Goal: Transaction & Acquisition: Purchase product/service

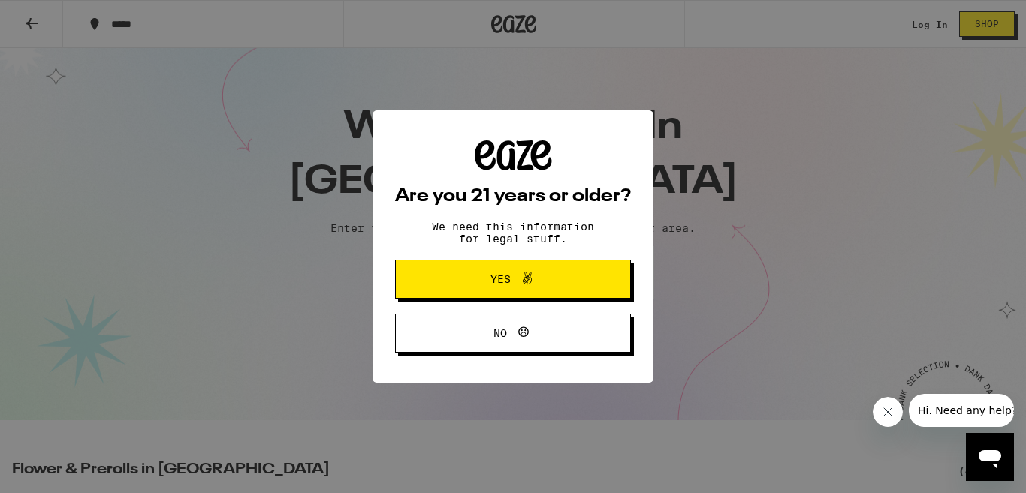
click at [533, 272] on icon at bounding box center [527, 279] width 18 height 18
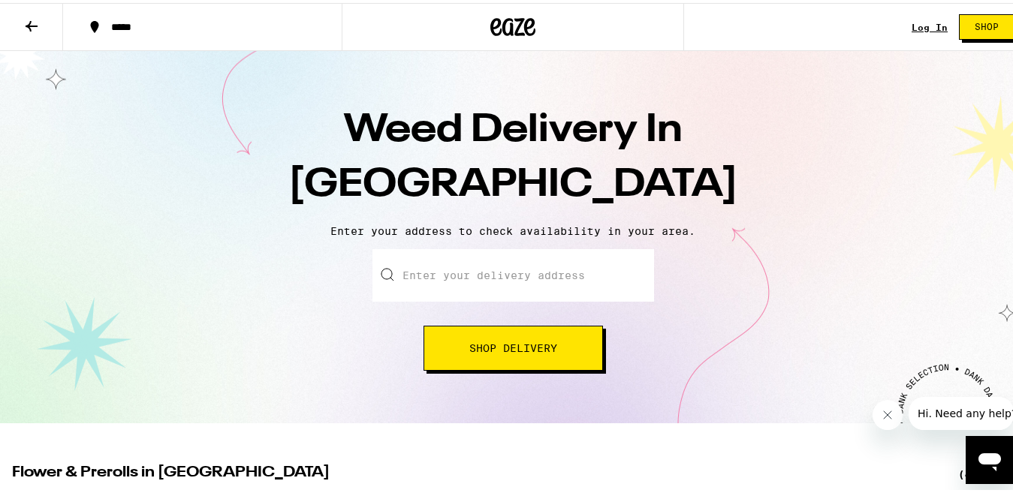
click at [510, 270] on input "Enter your delivery address" at bounding box center [514, 272] width 282 height 53
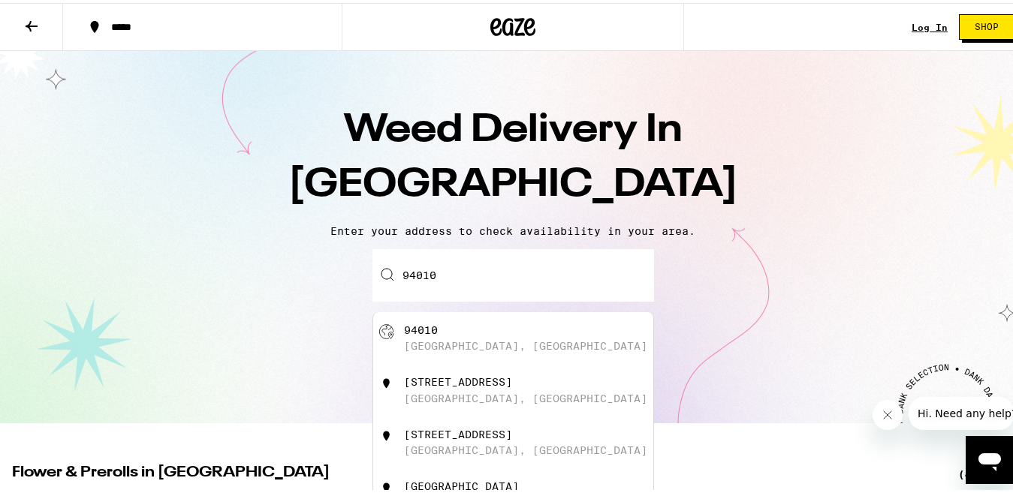
click at [476, 355] on div "[GEOGRAPHIC_DATA], [GEOGRAPHIC_DATA]" at bounding box center [513, 335] width 280 height 53
type input "[GEOGRAPHIC_DATA]"
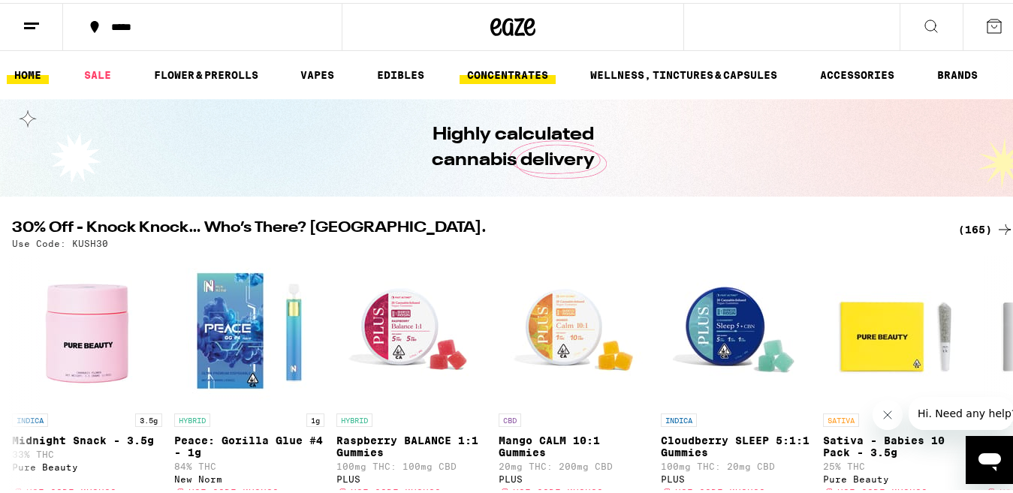
click at [500, 73] on link "CONCENTRATES" at bounding box center [508, 72] width 96 height 18
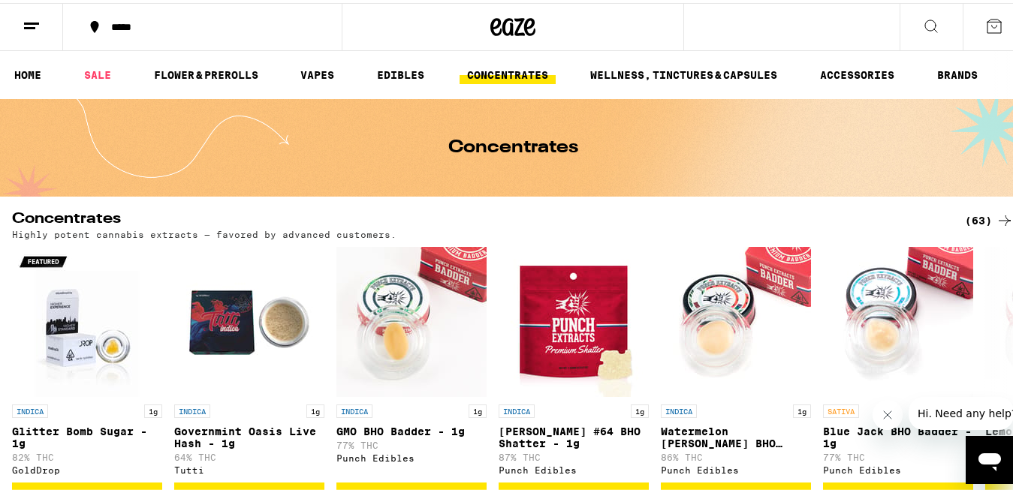
click at [973, 218] on div "(63)" at bounding box center [989, 218] width 49 height 18
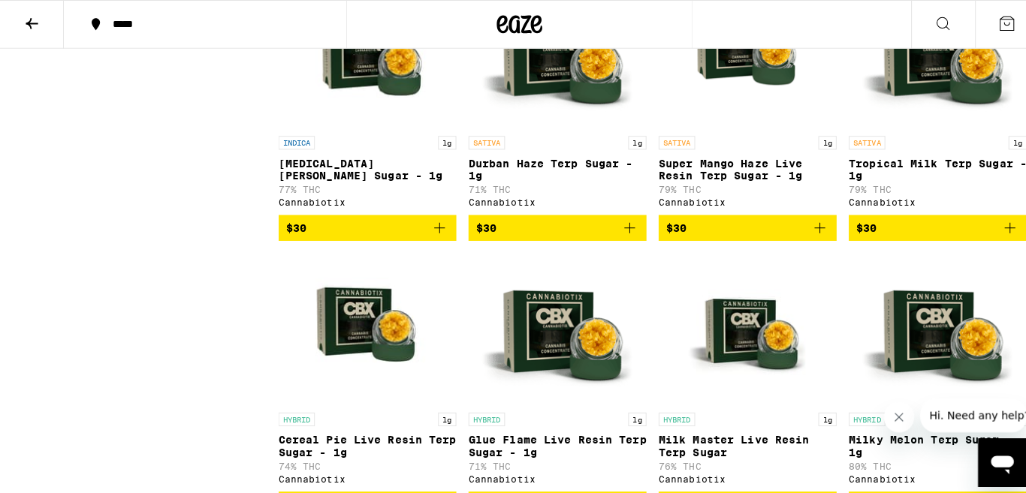
scroll to position [2995, 0]
